Goal: Task Accomplishment & Management: Manage account settings

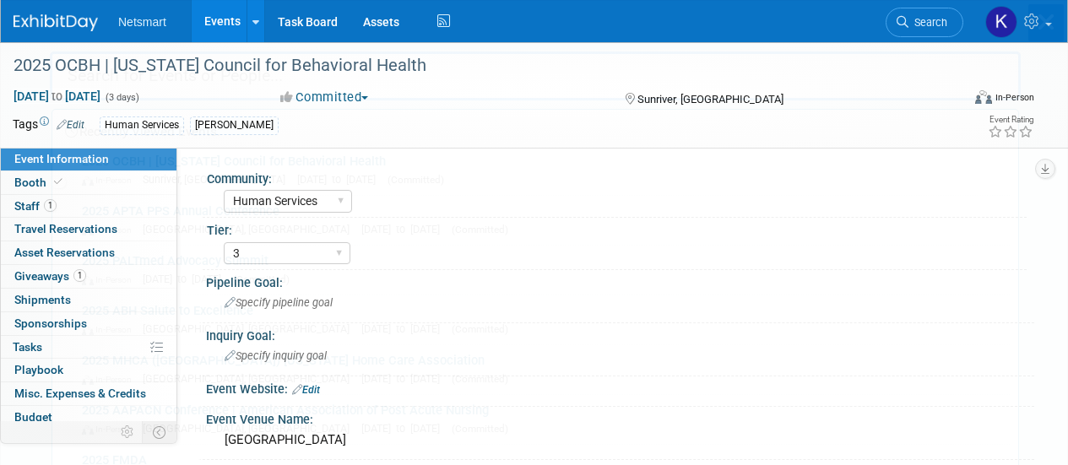
select select "Human Services"
select select "3"
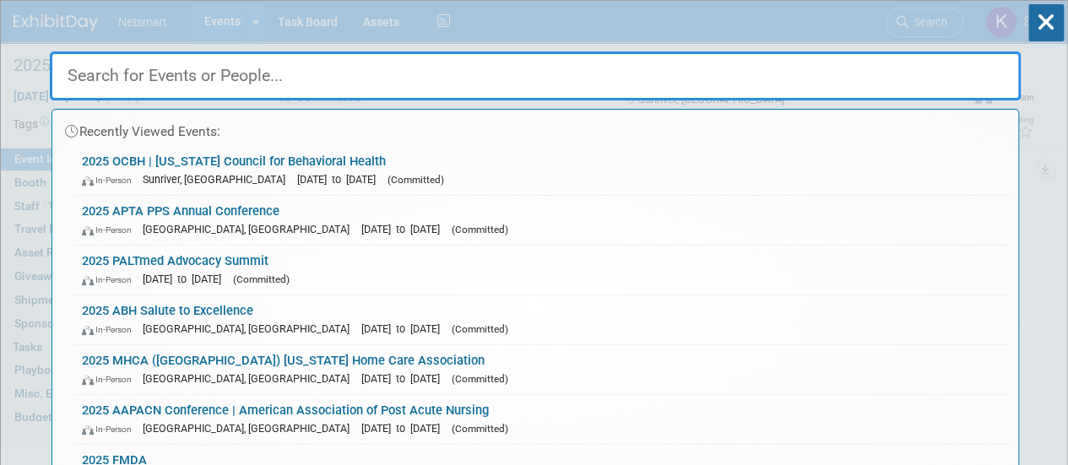
click at [925, 14] on div "Recently Viewed Events: 2025 OCBH | [US_STATE] Council for Behavioral Health In…" at bounding box center [535, 254] width 971 height 507
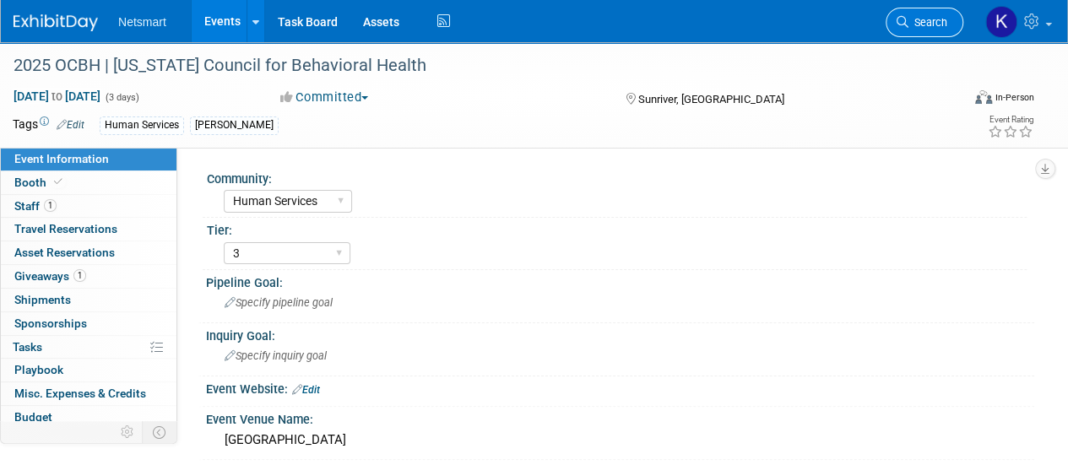
click at [925, 14] on link "Search" at bounding box center [924, 23] width 78 height 30
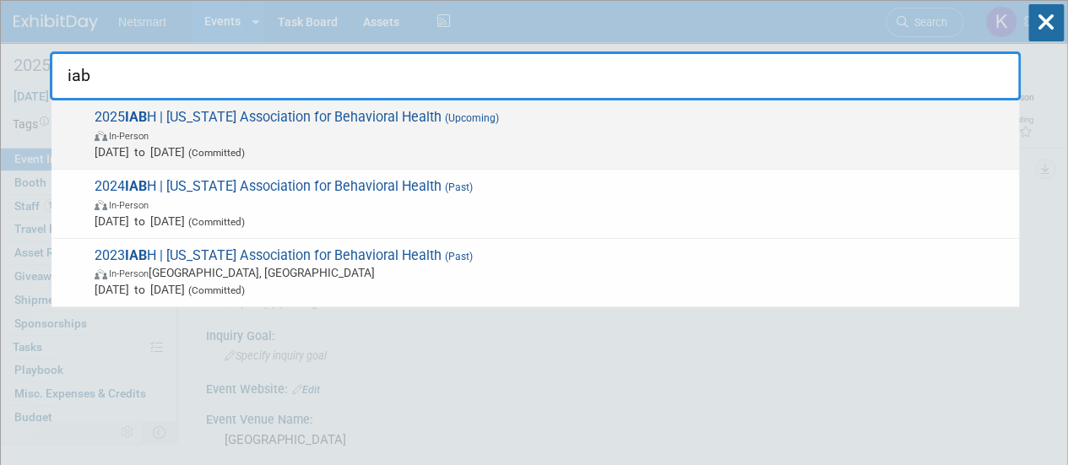
type input "iab"
click at [344, 143] on span "[DATE] to [DATE] (Committed)" at bounding box center [553, 151] width 916 height 17
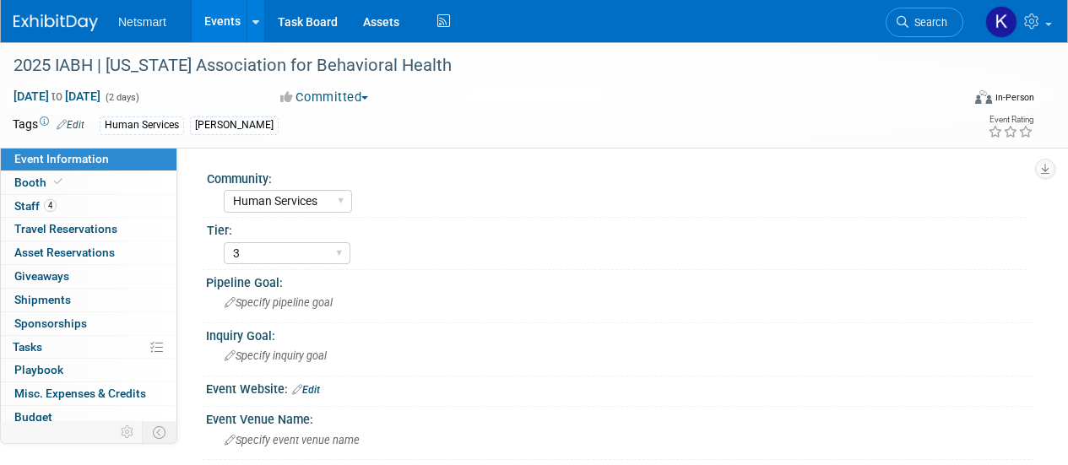
select select "Human Services"
select select "3"
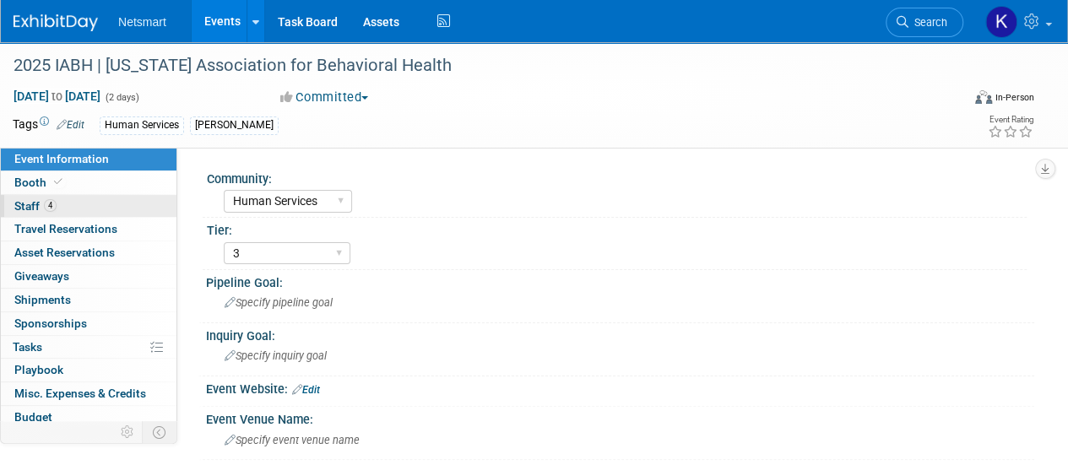
click at [118, 206] on link "4 Staff 4" at bounding box center [89, 206] width 176 height 23
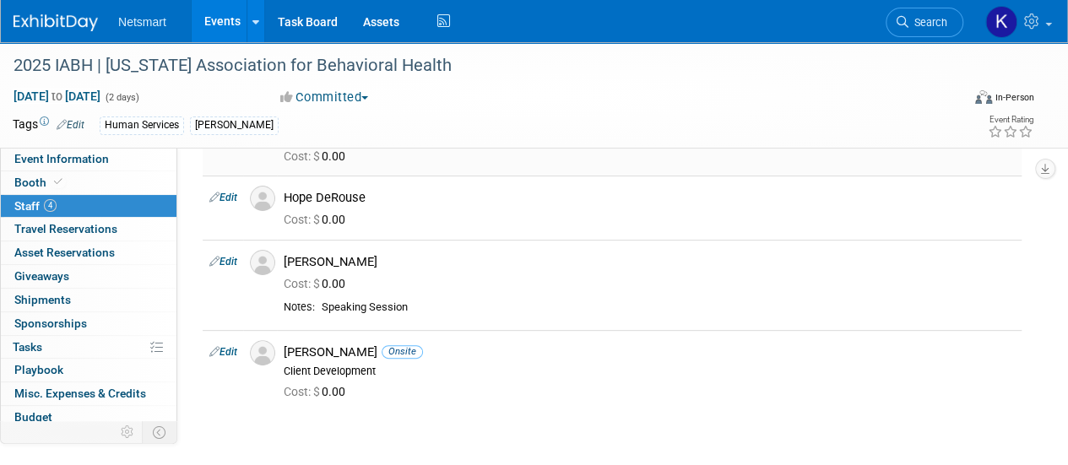
scroll to position [122, 0]
click at [132, 166] on link "Event Information" at bounding box center [89, 159] width 176 height 23
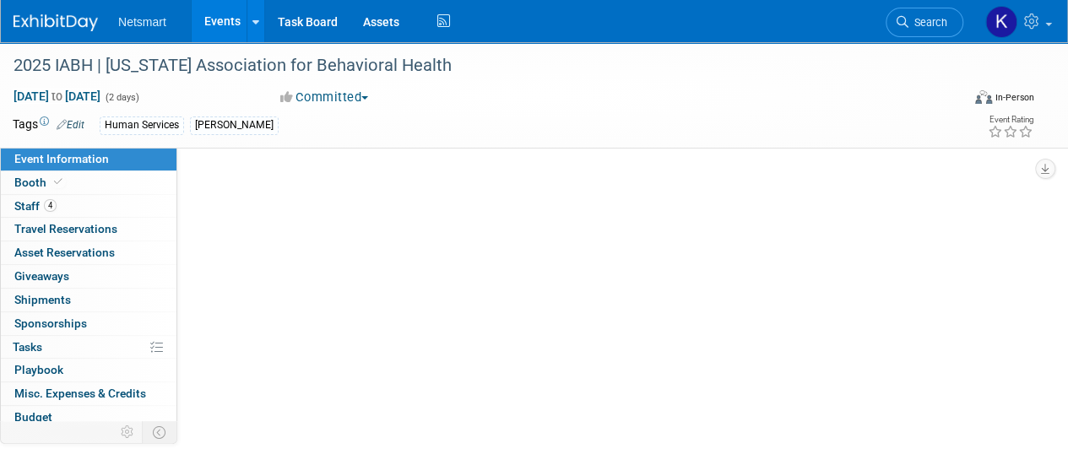
scroll to position [0, 0]
select select "Human Services"
select select "3"
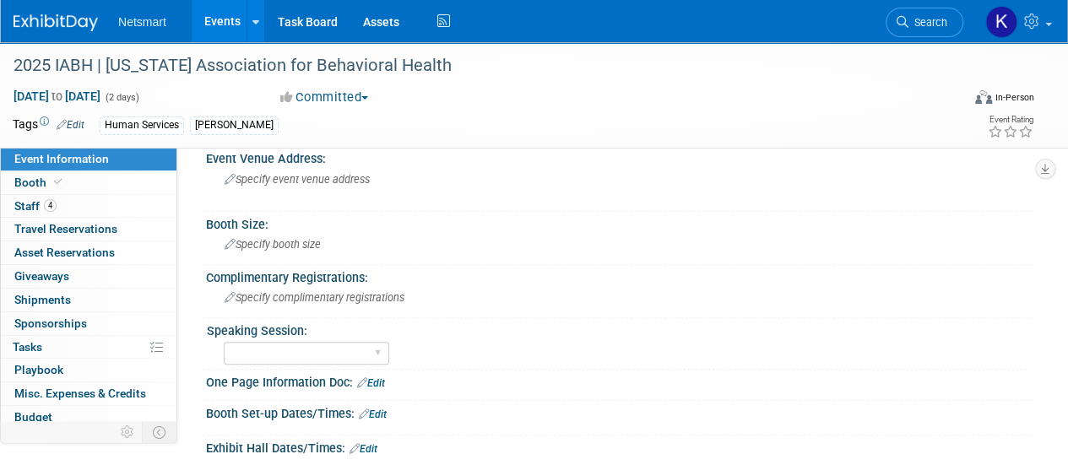
scroll to position [313, 0]
click at [299, 244] on span "Specify booth size" at bounding box center [272, 245] width 96 height 13
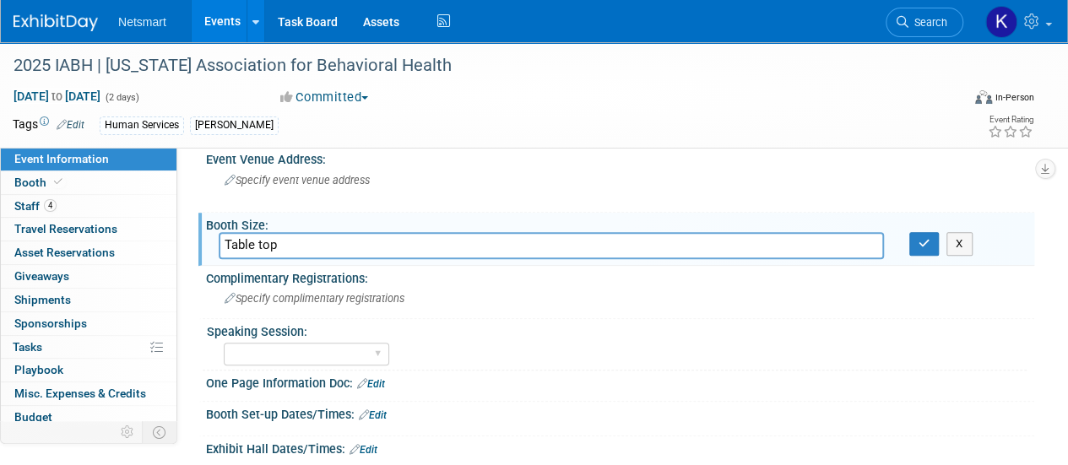
type input "Table top"
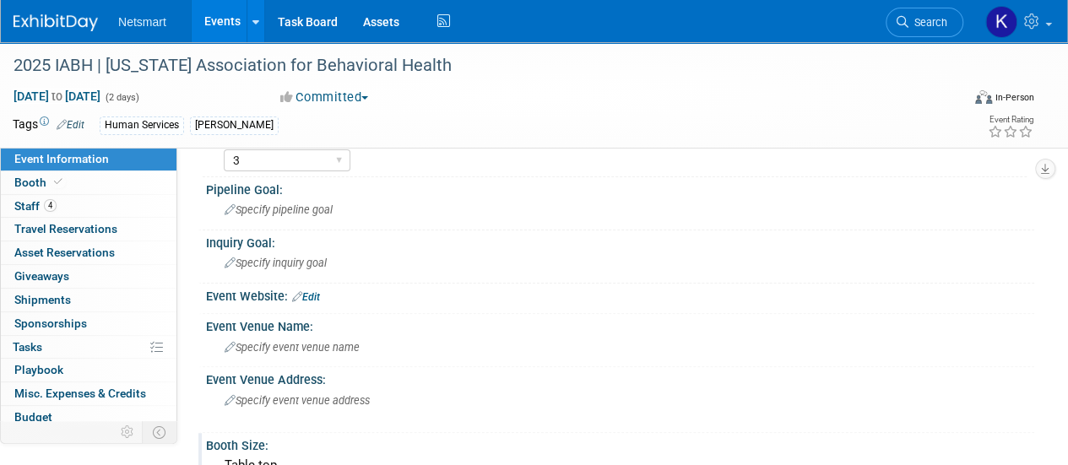
scroll to position [36, 0]
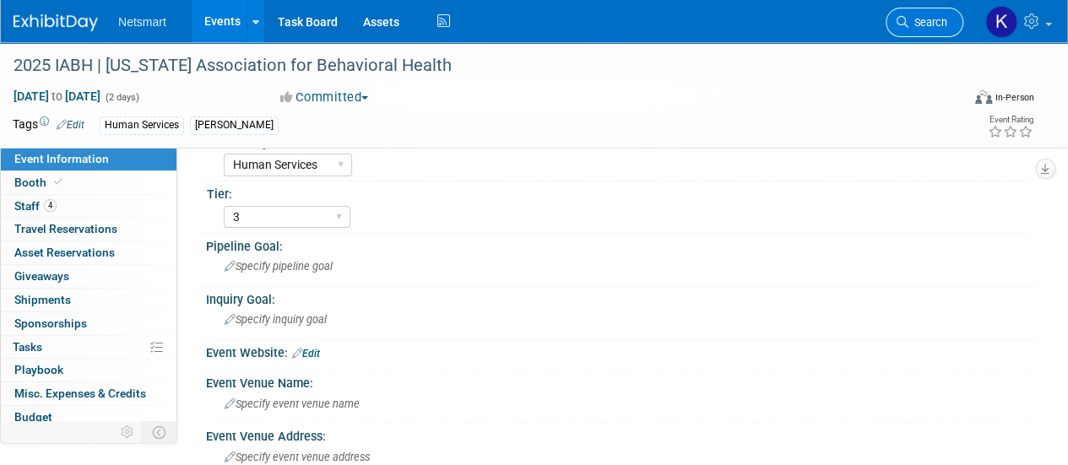
click at [914, 24] on span "Search" at bounding box center [927, 22] width 39 height 13
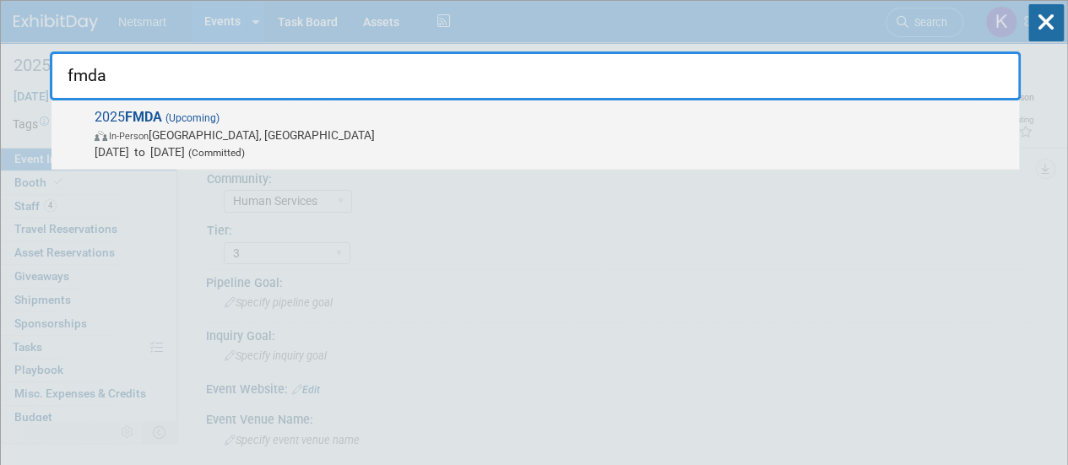
type input "fmda"
click at [431, 143] on span "Oct 23, 2025 to Oct 26, 2025 (Committed)" at bounding box center [553, 151] width 916 height 17
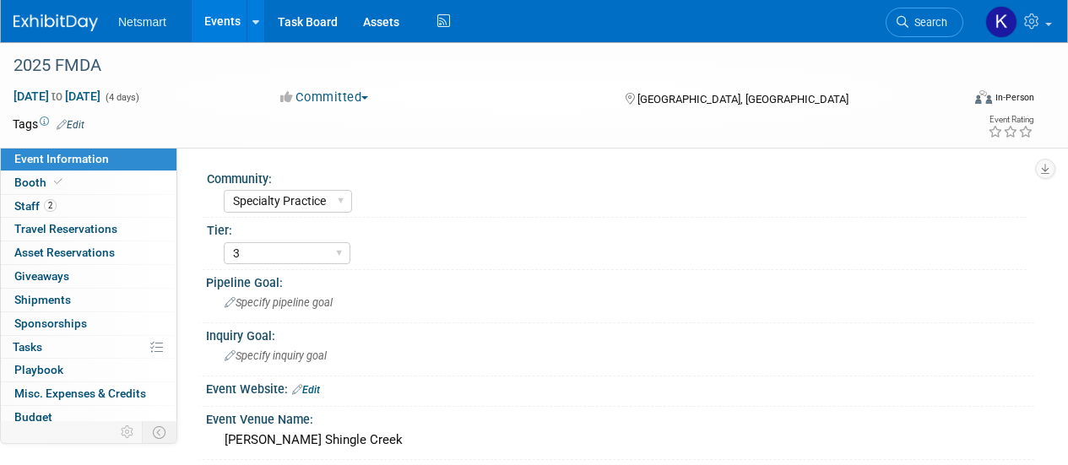
select select "Specialty Practice"
select select "3"
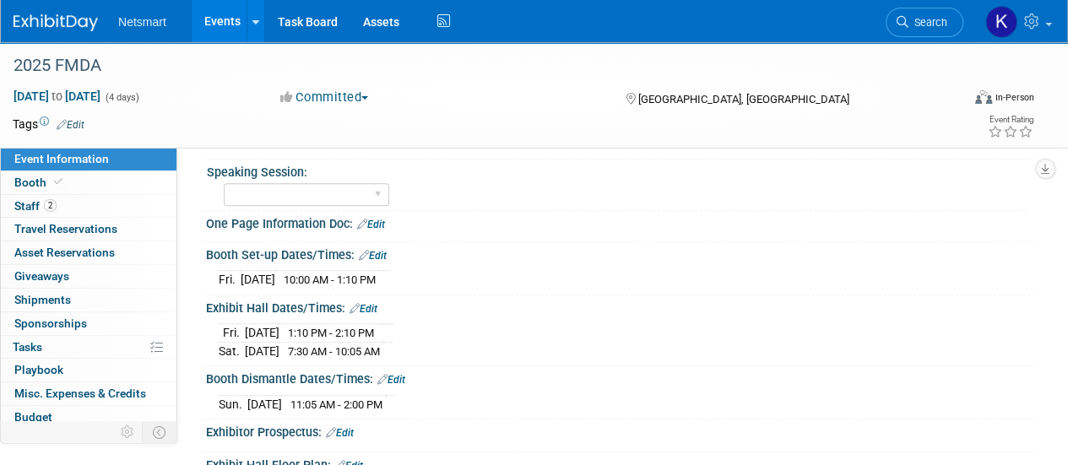
scroll to position [473, 0]
click at [47, 183] on span "Booth" at bounding box center [39, 183] width 51 height 14
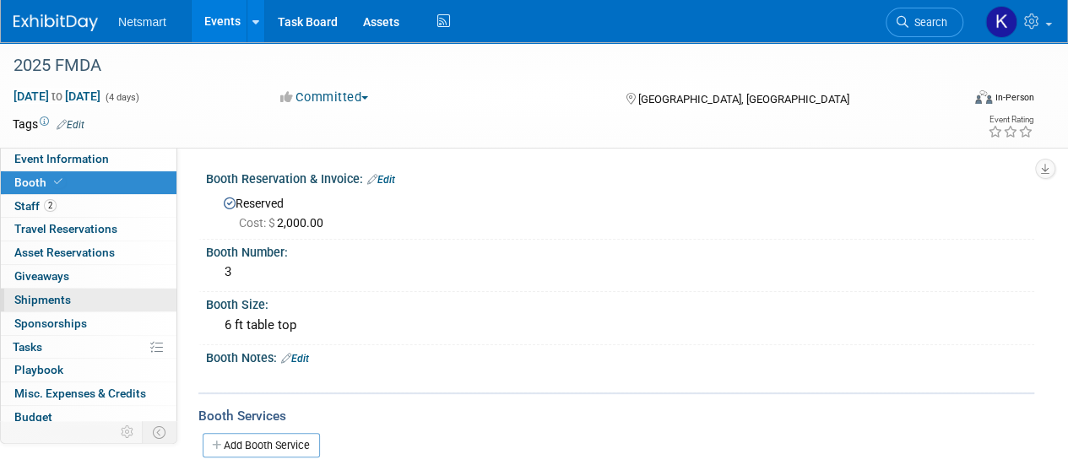
click at [120, 290] on link "0 Shipments 0" at bounding box center [89, 300] width 176 height 23
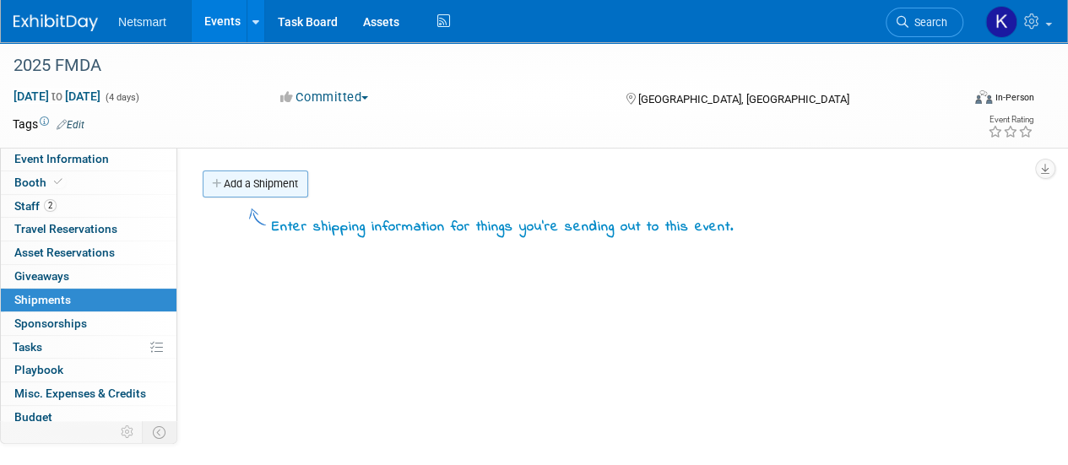
click at [275, 194] on link "Add a Shipment" at bounding box center [255, 183] width 105 height 27
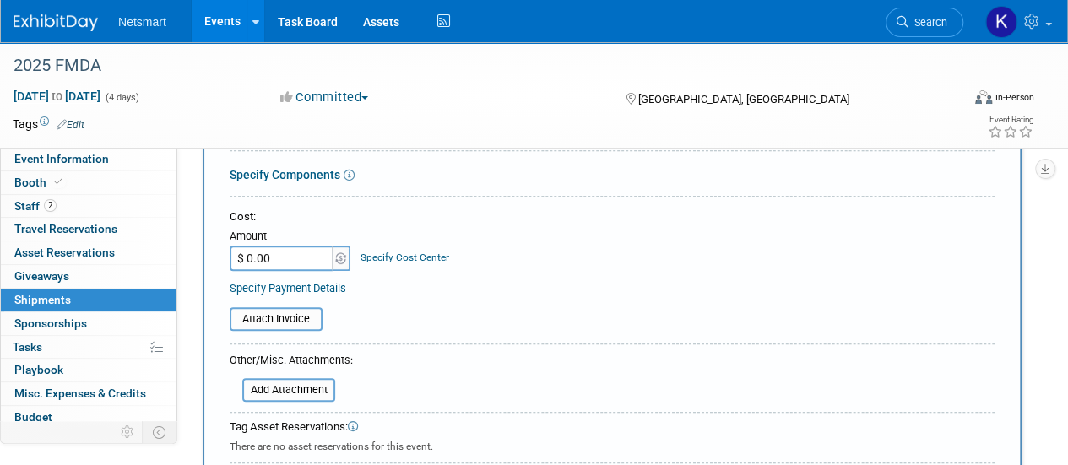
scroll to position [508, 0]
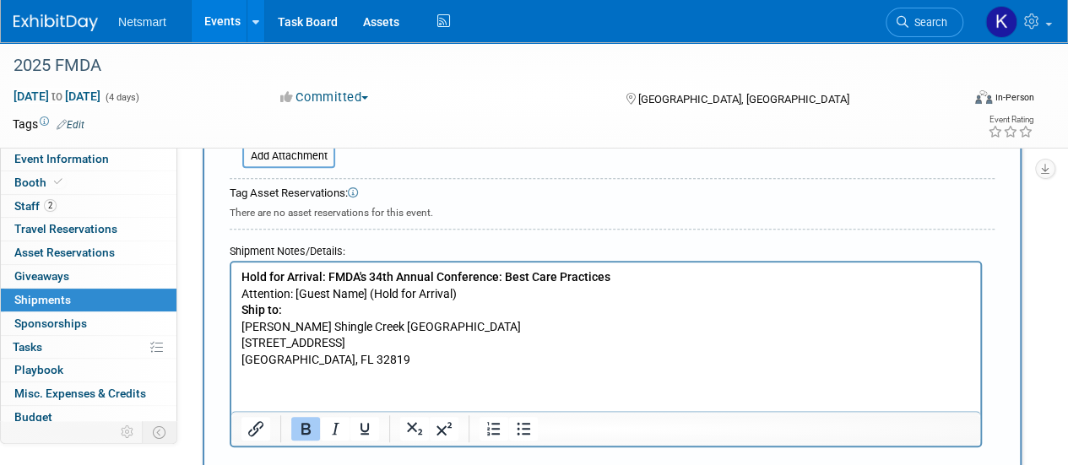
click at [368, 294] on p "Hold for Arrival: FMDA's 34th Annual Conference: Best Care Practices Attention:…" at bounding box center [605, 285] width 729 height 33
click at [461, 308] on p "Ship to: Rosen Shingle Creek Orlando 9939 Universal Blvd. Orlando, FL 32819" at bounding box center [605, 335] width 729 height 66
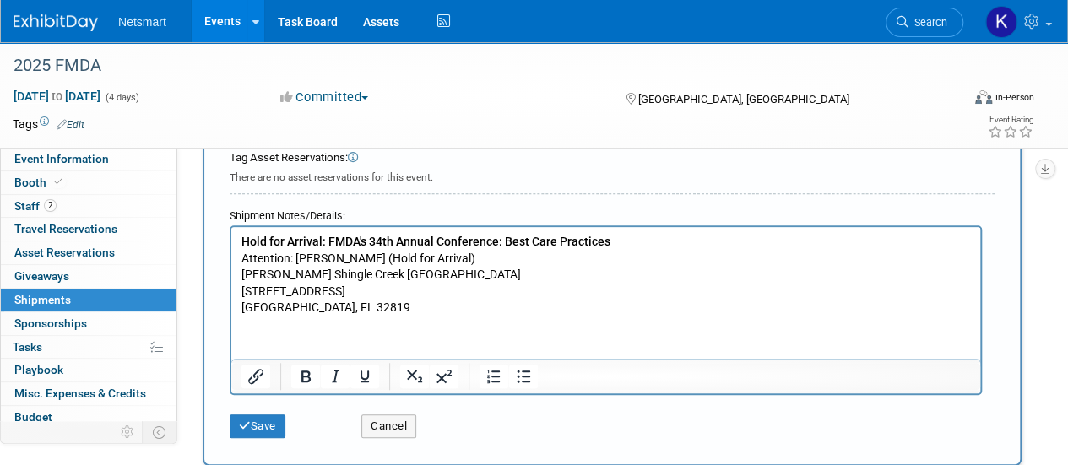
scroll to position [545, 0]
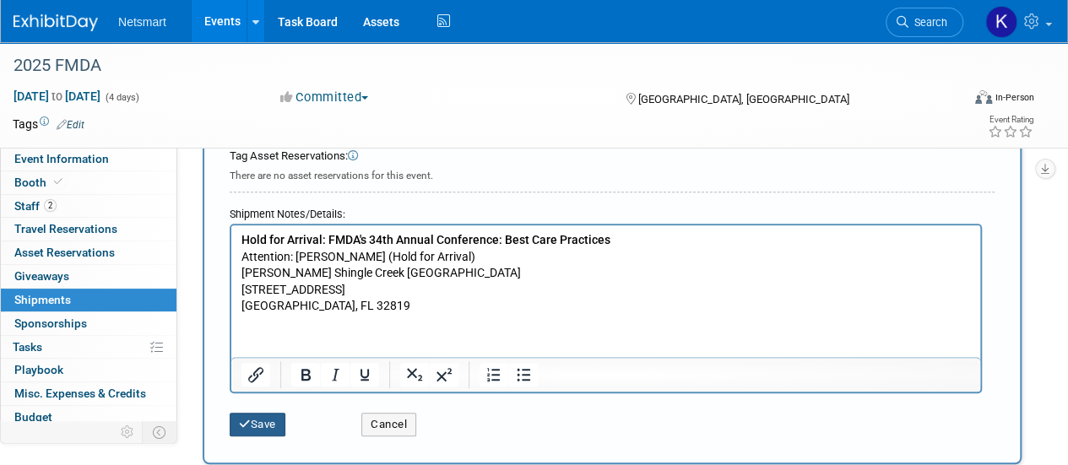
click at [265, 419] on button "Save" at bounding box center [258, 425] width 56 height 24
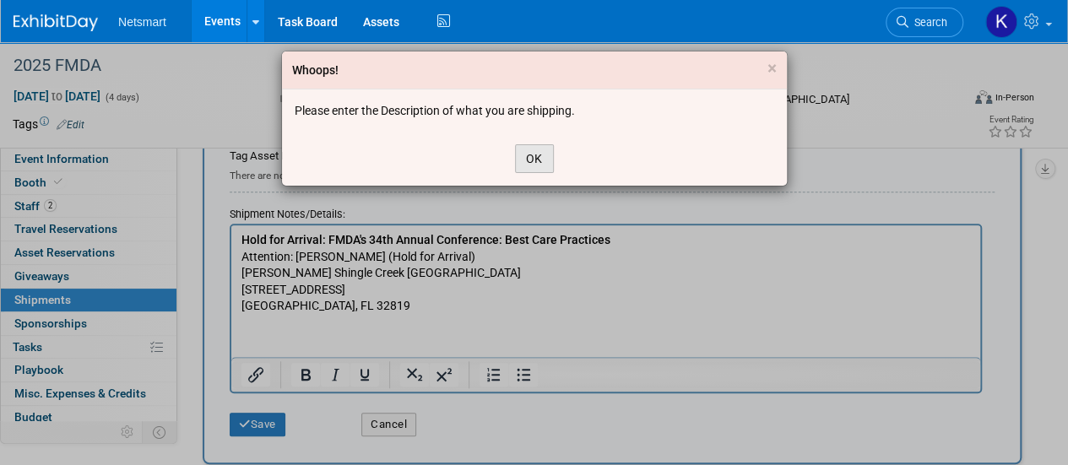
click at [525, 153] on button "OK" at bounding box center [534, 158] width 39 height 29
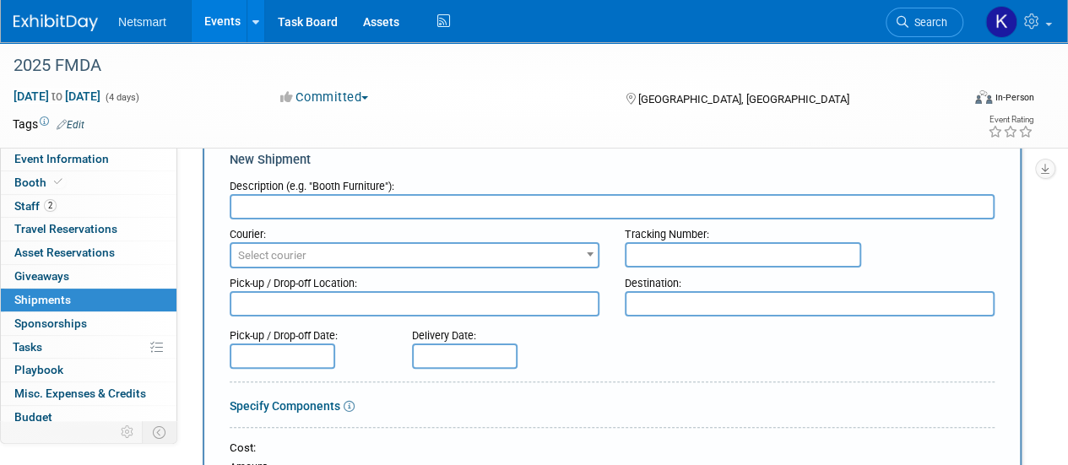
scroll to position [0, 0]
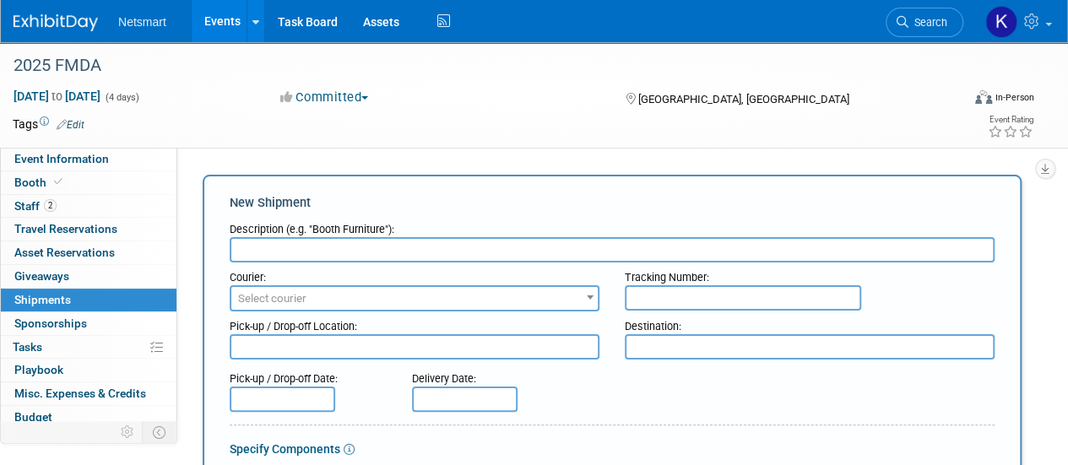
click at [311, 251] on input "text" at bounding box center [612, 249] width 765 height 25
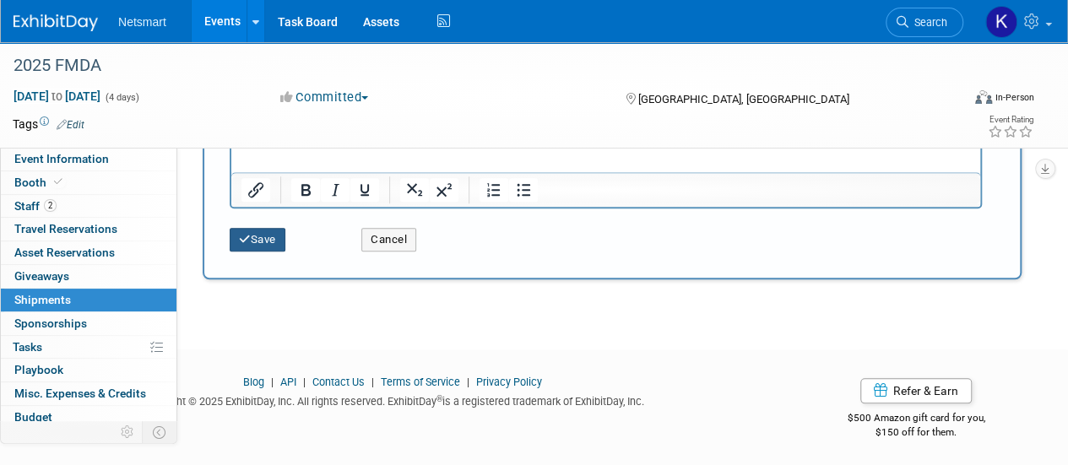
type input "Shipping address"
click at [270, 235] on button "Save" at bounding box center [258, 240] width 56 height 24
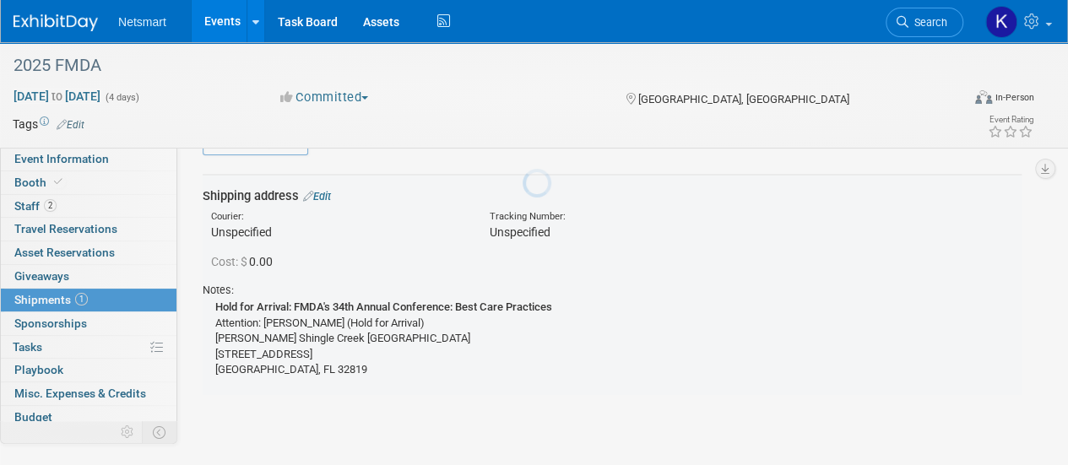
scroll to position [37, 0]
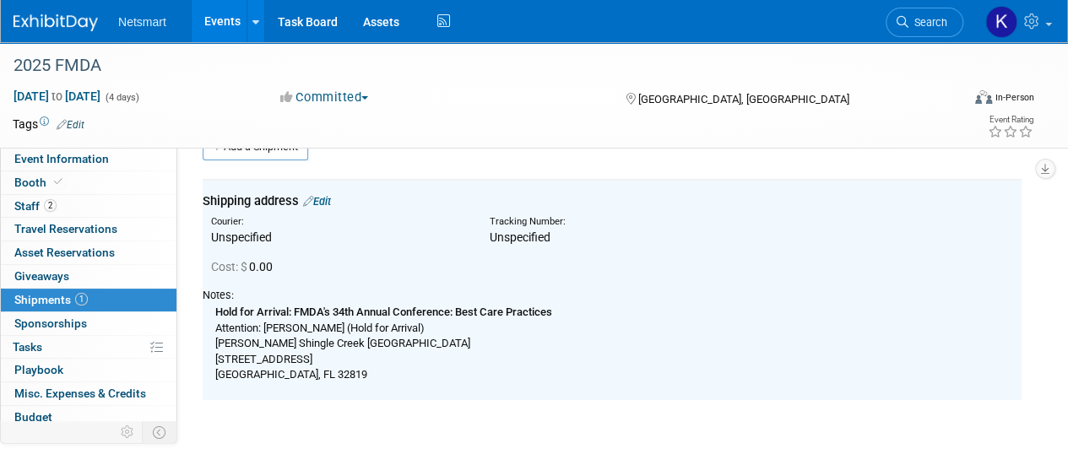
click at [270, 235] on td "Shipping address Edit Courier: Unspecified Tracking Number: Cost: $ 0.00 9939 U…" at bounding box center [612, 290] width 819 height 220
